Goal: Task Accomplishment & Management: Use online tool/utility

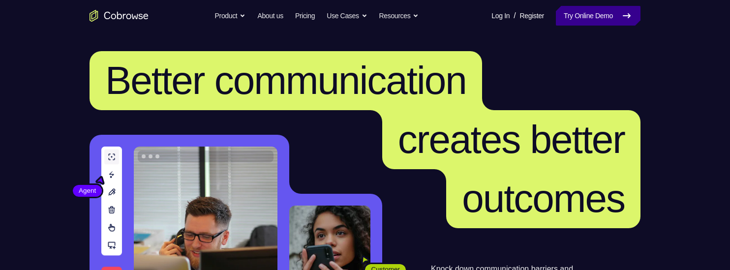
click at [587, 17] on link "Try Online Demo" at bounding box center [598, 16] width 85 height 20
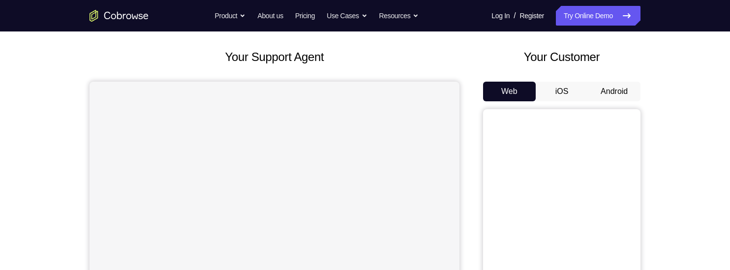
scroll to position [44, 0]
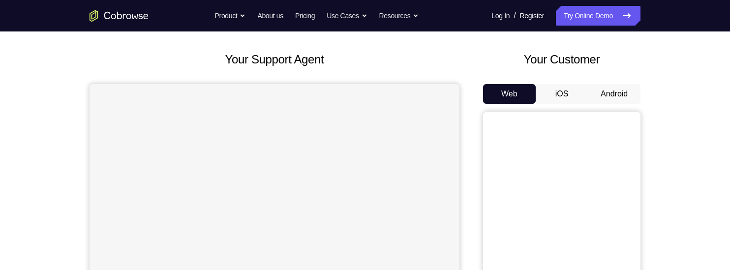
click at [612, 95] on button "Android" at bounding box center [614, 94] width 53 height 20
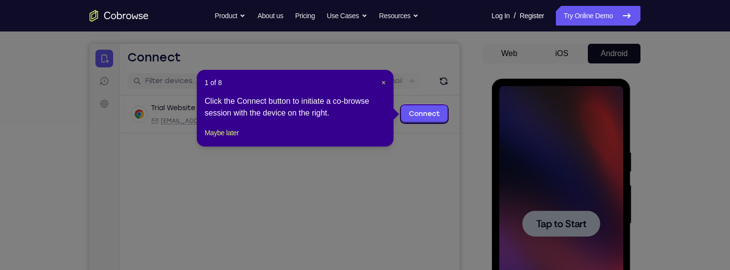
scroll to position [85, 0]
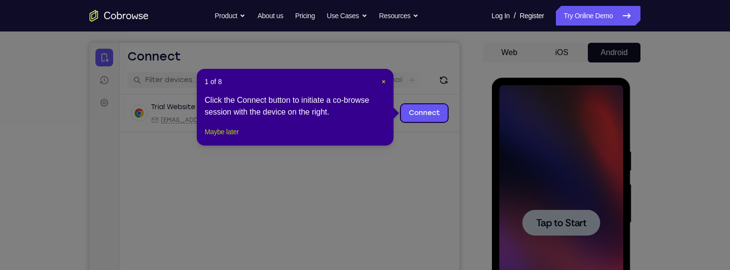
click at [234, 138] on button "Maybe later" at bounding box center [222, 132] width 34 height 12
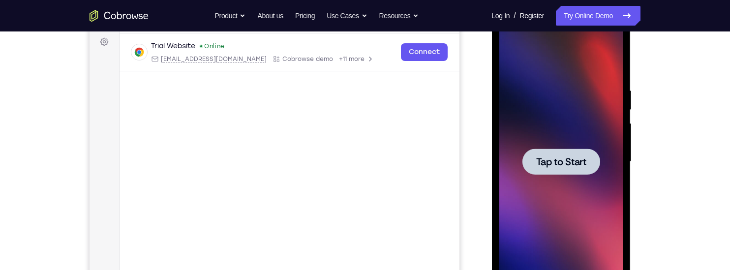
scroll to position [155, 0]
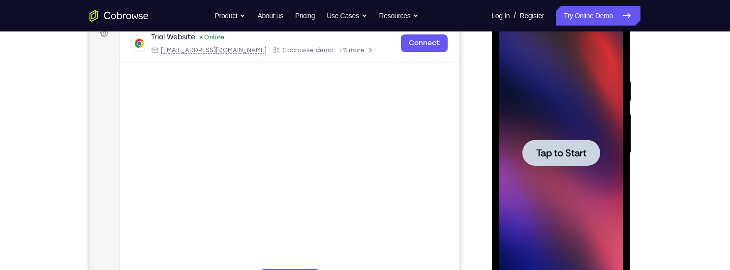
click at [554, 136] on div at bounding box center [561, 153] width 124 height 276
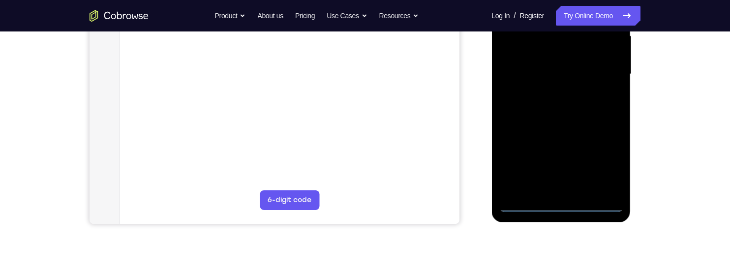
scroll to position [238, 0]
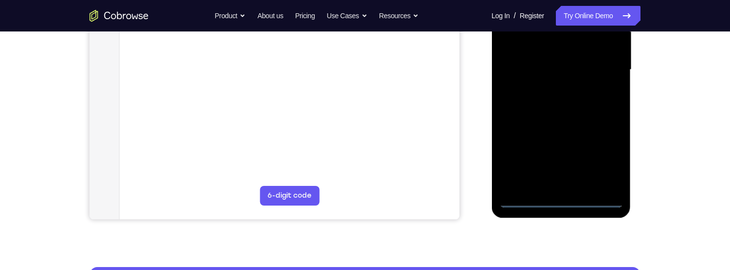
click at [559, 200] on div at bounding box center [561, 70] width 124 height 276
click at [601, 153] on div at bounding box center [561, 70] width 124 height 276
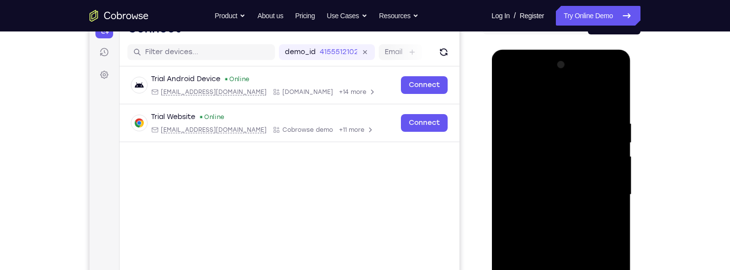
scroll to position [107, 0]
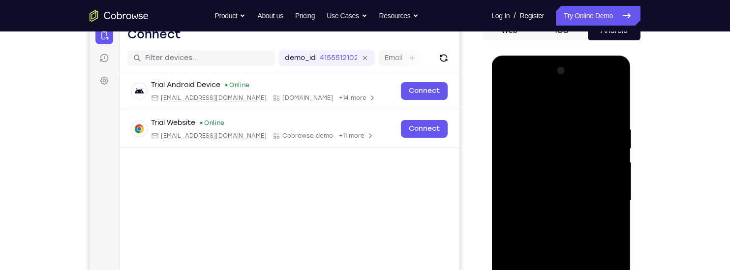
click at [505, 84] on div at bounding box center [561, 201] width 124 height 276
click at [599, 197] on div at bounding box center [561, 201] width 124 height 276
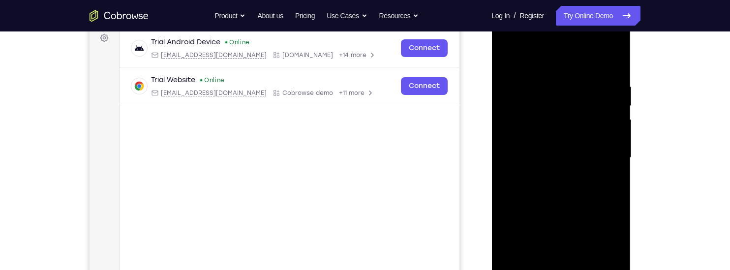
scroll to position [151, 0]
click at [547, 175] on div at bounding box center [561, 157] width 124 height 276
click at [512, 151] on div at bounding box center [561, 157] width 124 height 276
click at [510, 133] on div at bounding box center [561, 157] width 124 height 276
click at [607, 140] on div at bounding box center [561, 157] width 124 height 276
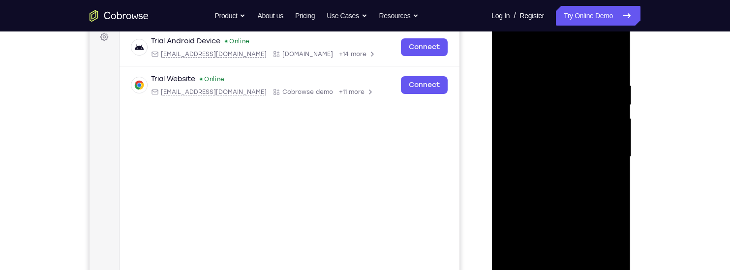
click at [607, 140] on div at bounding box center [561, 157] width 124 height 276
click at [556, 155] on div at bounding box center [561, 157] width 124 height 276
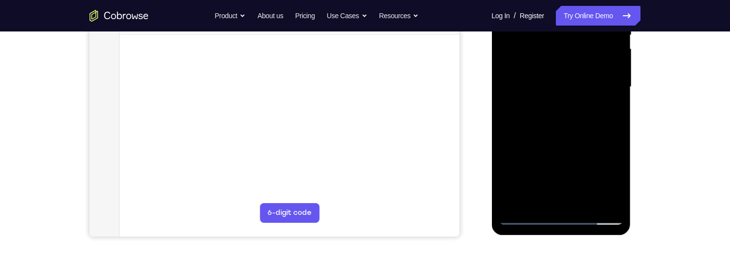
scroll to position [222, 0]
click at [523, 214] on div at bounding box center [561, 86] width 124 height 276
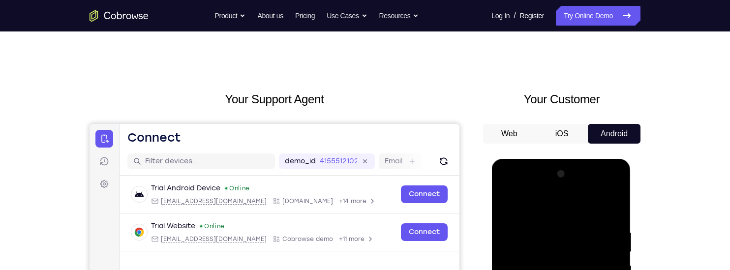
scroll to position [0, 0]
